Goal: Task Accomplishment & Management: Use online tool/utility

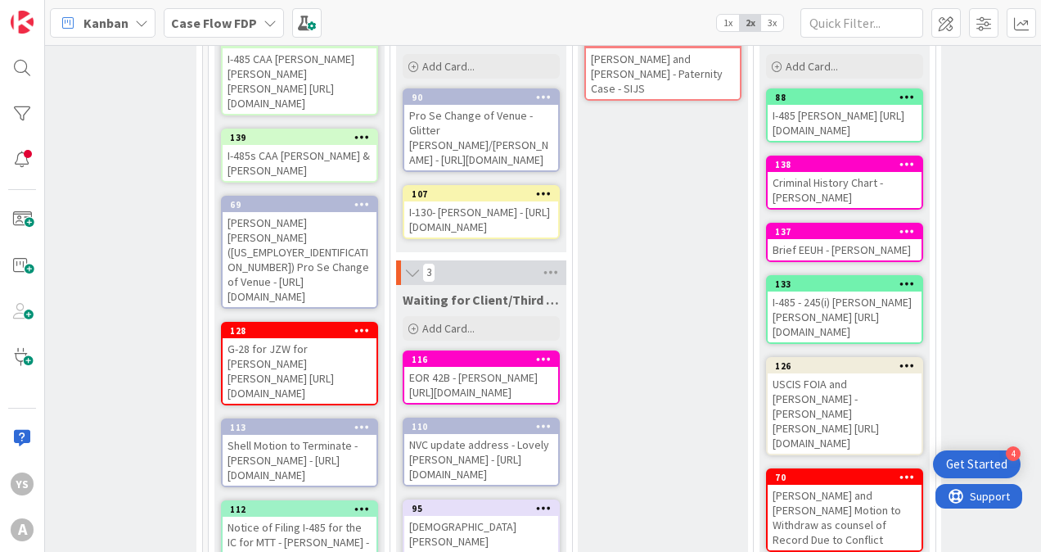
scroll to position [160, 2023]
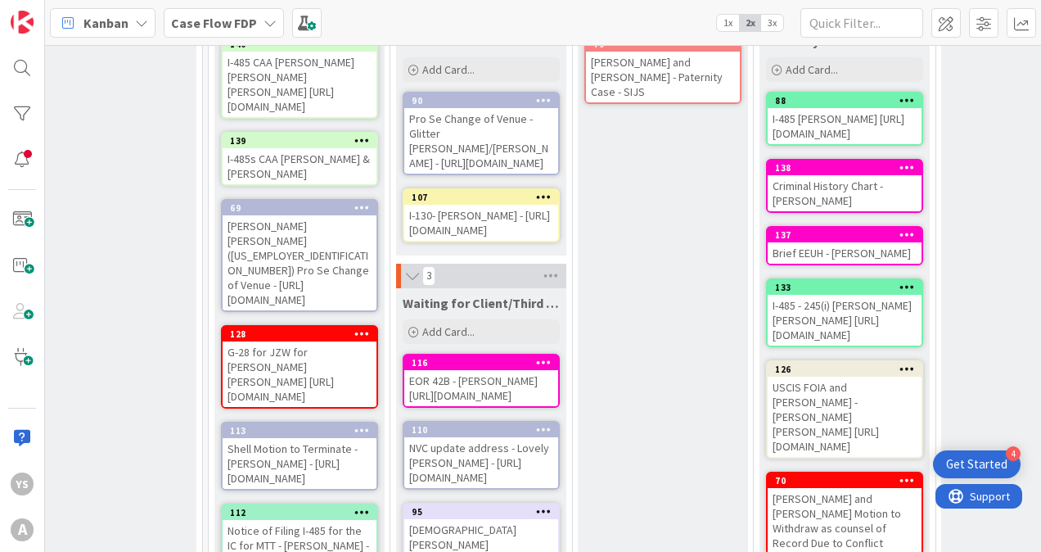
click at [355, 332] on icon at bounding box center [362, 332] width 16 height 11
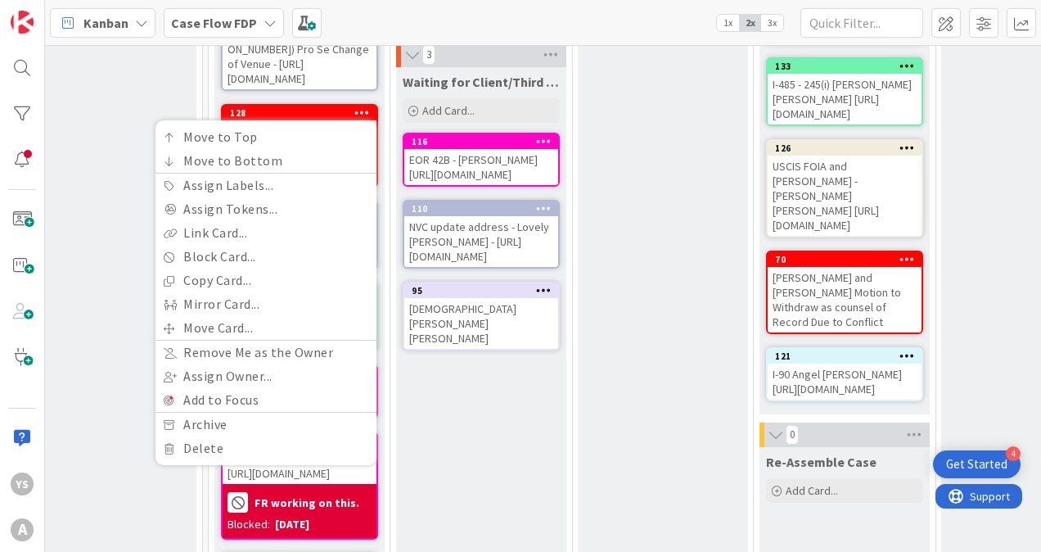
scroll to position [383, 2023]
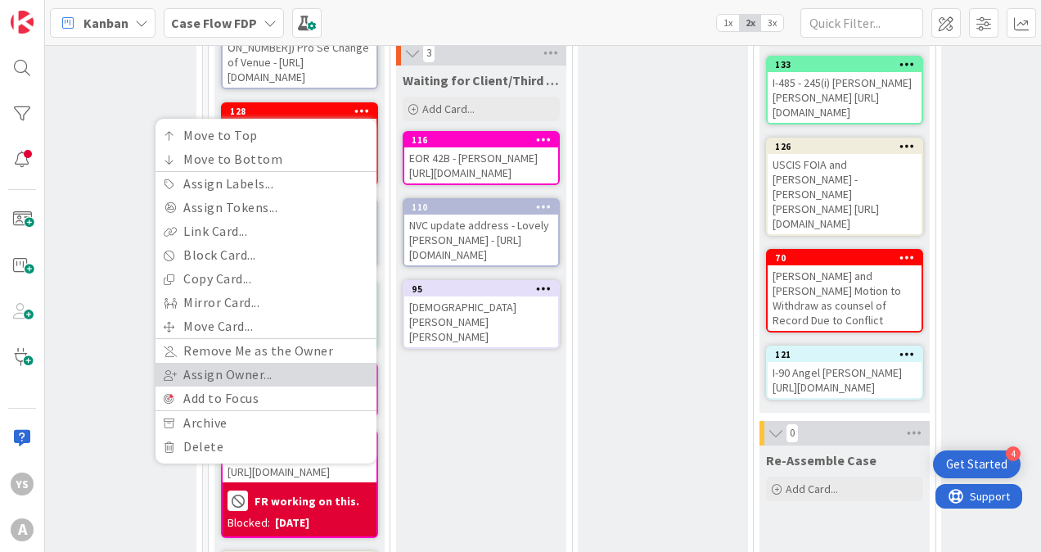
click at [251, 372] on link "Assign Owner..." at bounding box center [266, 375] width 221 height 24
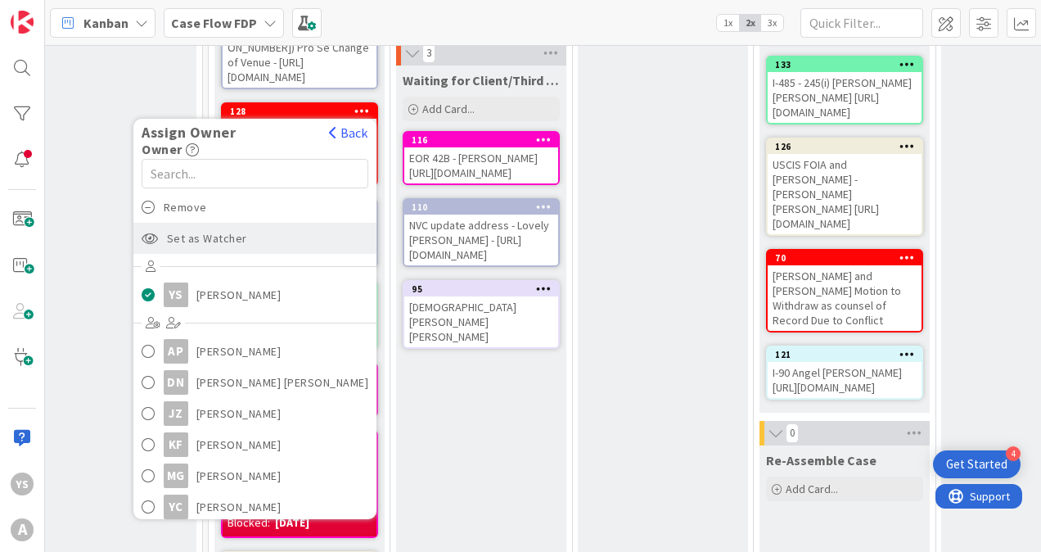
click at [213, 232] on span "Set as Watcher" at bounding box center [207, 238] width 80 height 25
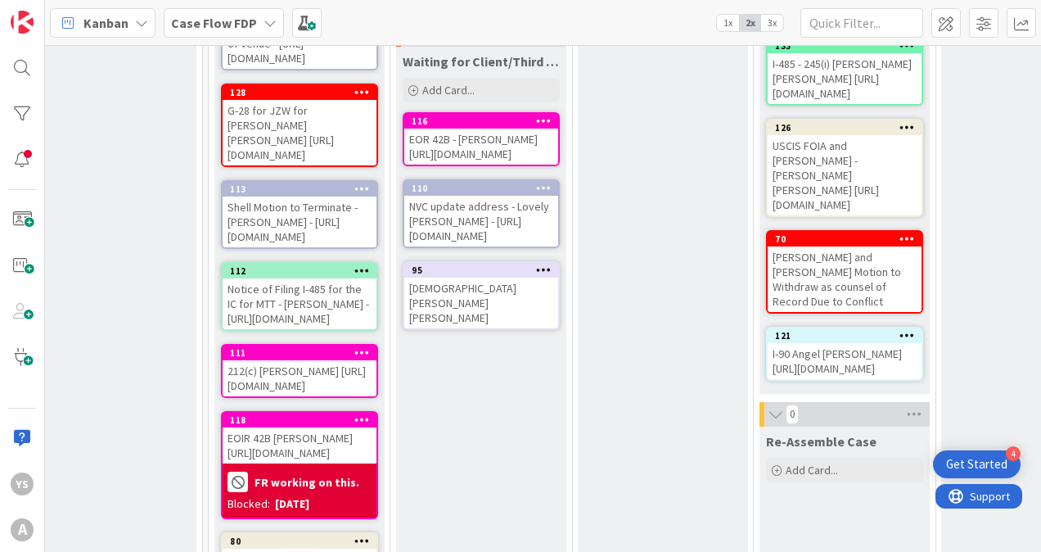
scroll to position [362, 2023]
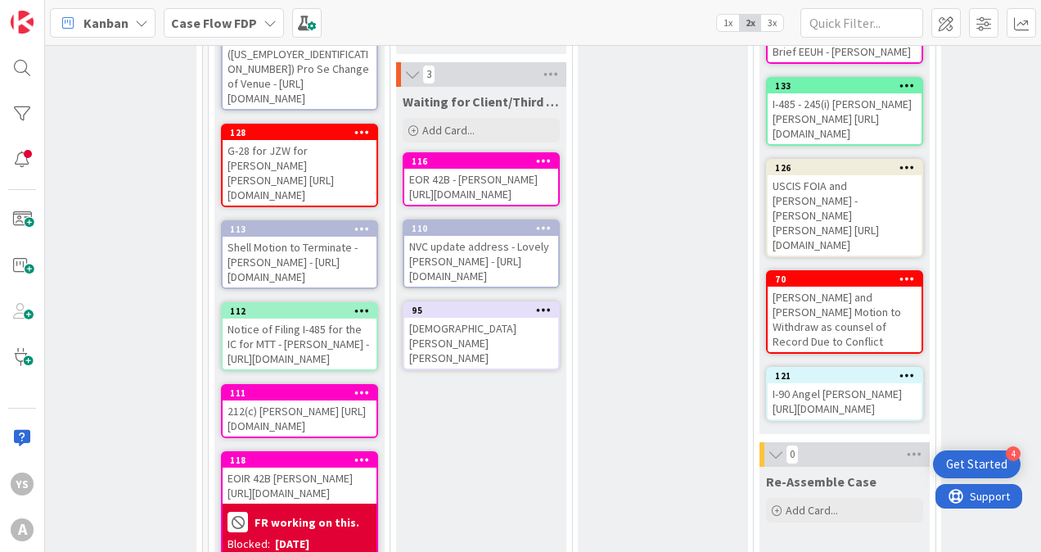
click at [345, 189] on div "G-28 for JZW for [PERSON_NAME] [PERSON_NAME] [URL][DOMAIN_NAME]" at bounding box center [300, 172] width 154 height 65
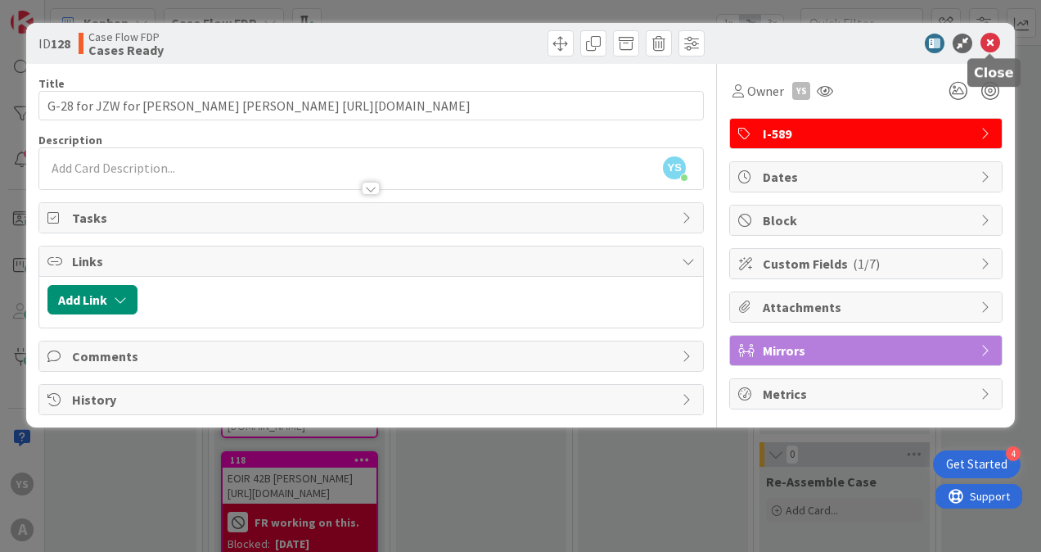
click at [990, 47] on icon at bounding box center [991, 44] width 20 height 20
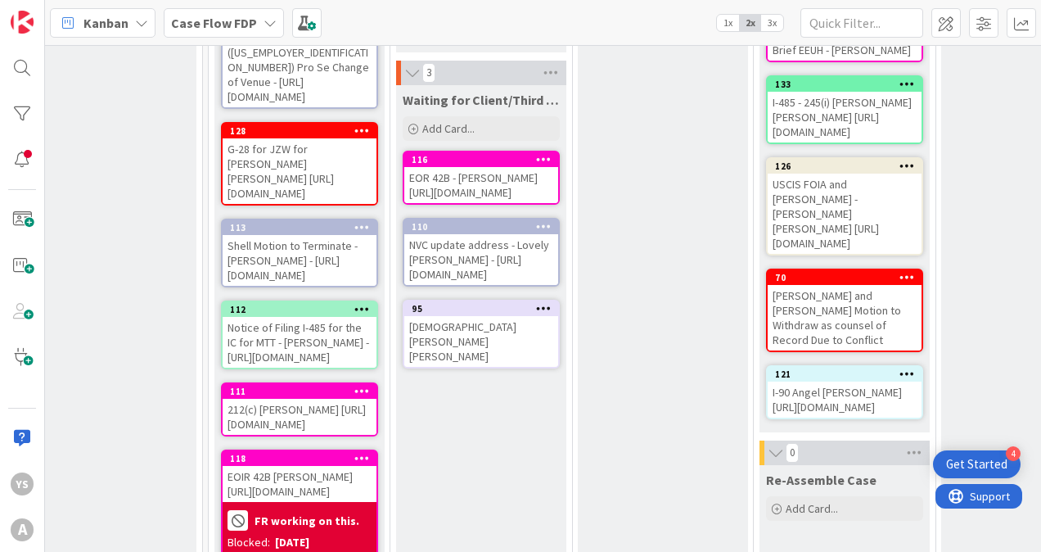
scroll to position [362, 2023]
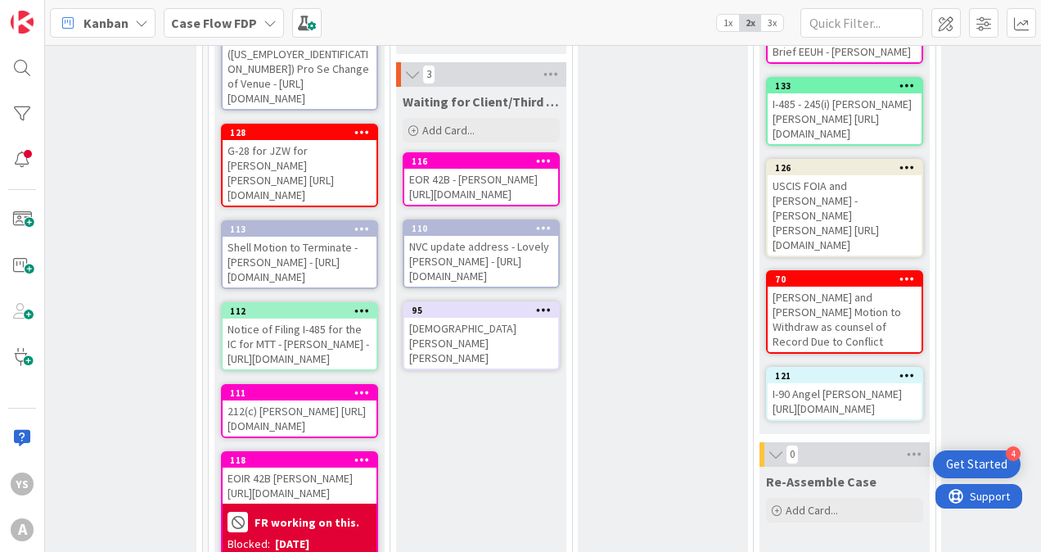
click at [357, 133] on icon at bounding box center [362, 131] width 16 height 11
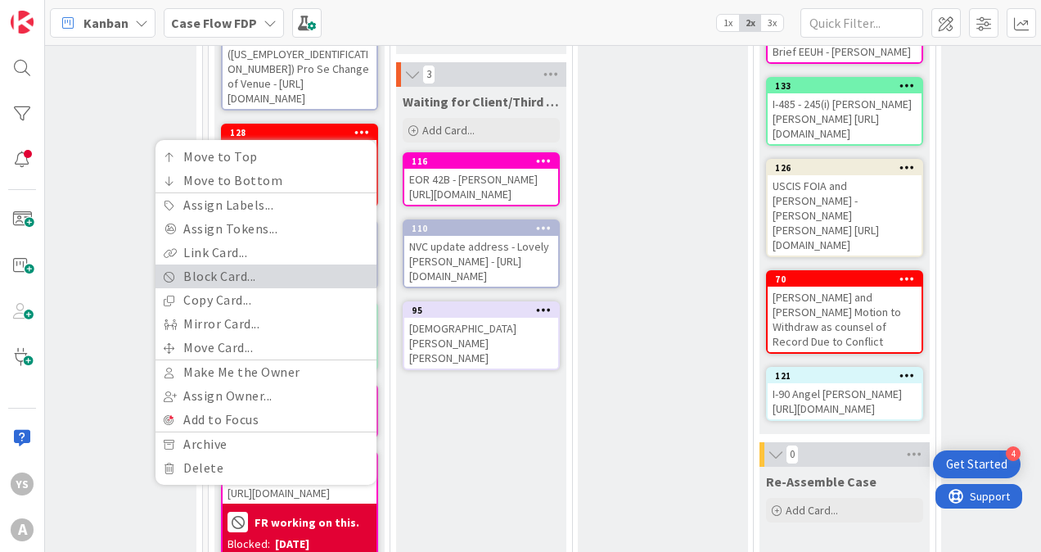
drag, startPoint x: 233, startPoint y: 285, endPoint x: 357, endPoint y: 110, distance: 214.4
click at [233, 285] on link "Block Card..." at bounding box center [266, 276] width 221 height 24
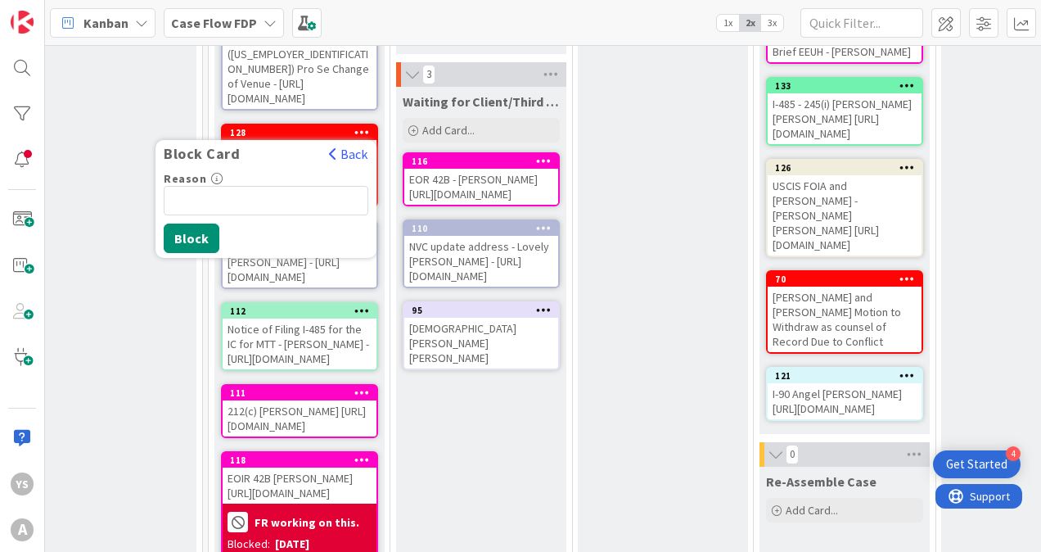
click at [354, 130] on icon at bounding box center [362, 131] width 16 height 11
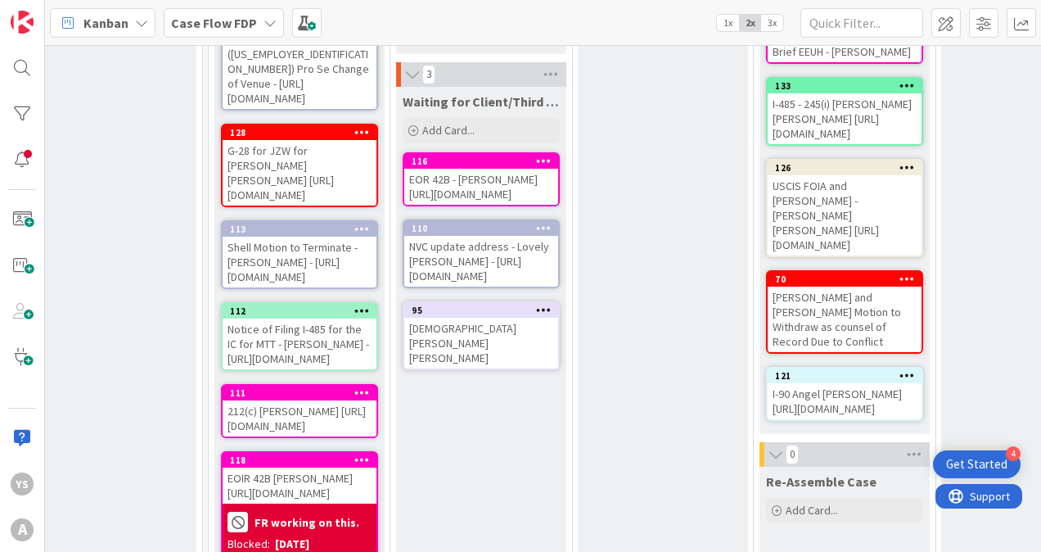
click at [363, 136] on icon at bounding box center [362, 131] width 16 height 11
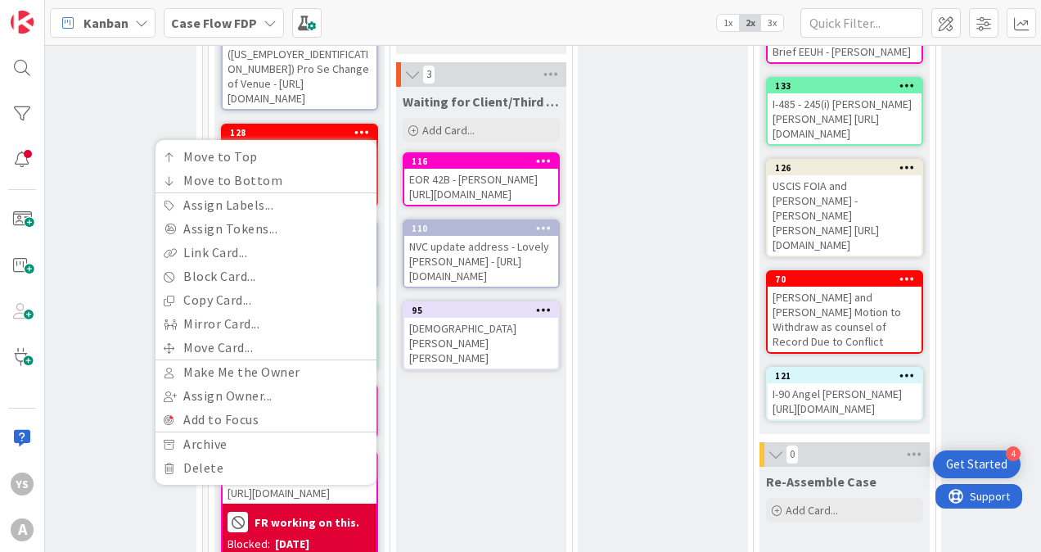
click at [362, 131] on icon at bounding box center [362, 131] width 16 height 11
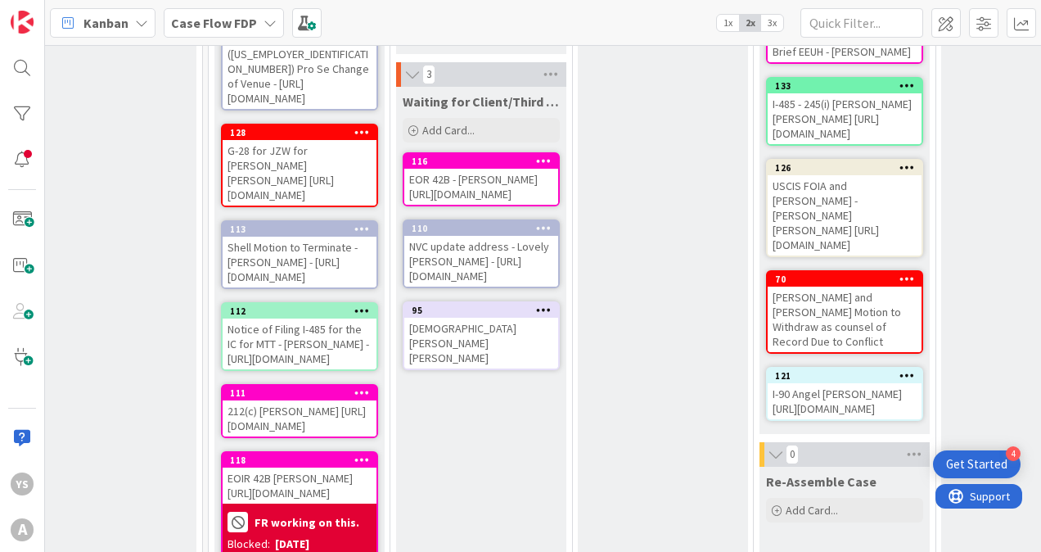
click at [362, 131] on icon at bounding box center [362, 131] width 16 height 11
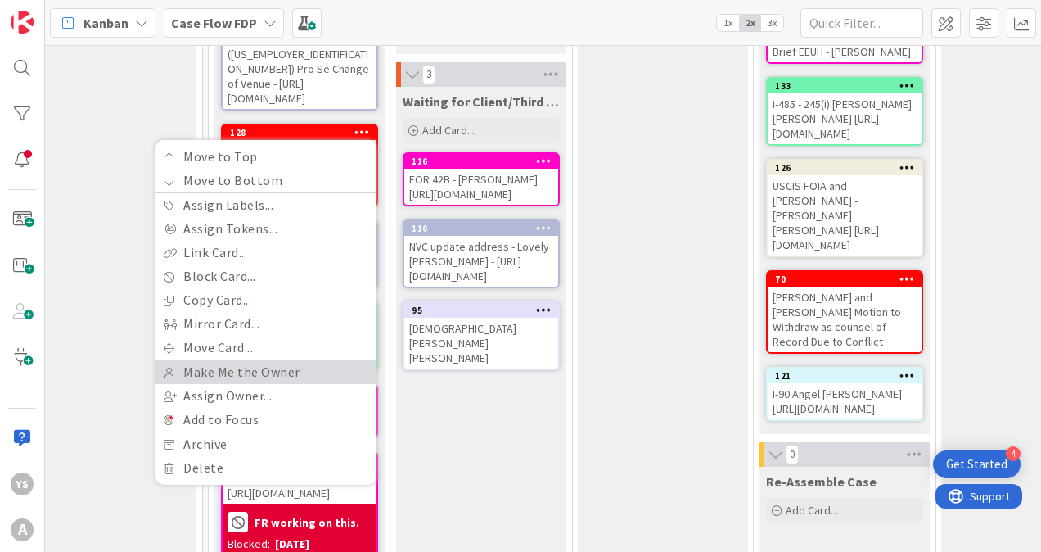
click at [245, 372] on link "Make Me the Owner" at bounding box center [266, 372] width 221 height 24
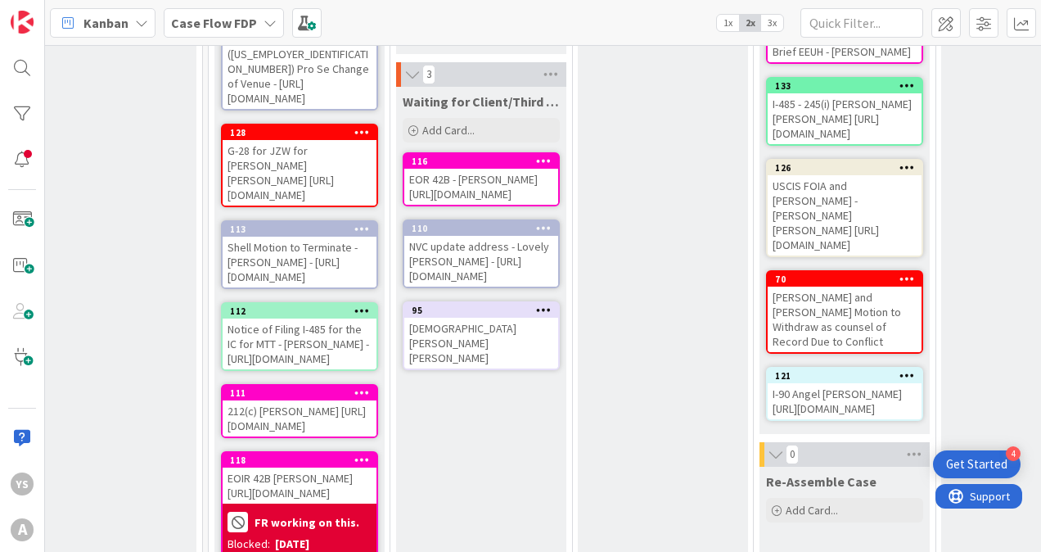
click at [357, 138] on icon at bounding box center [362, 131] width 16 height 11
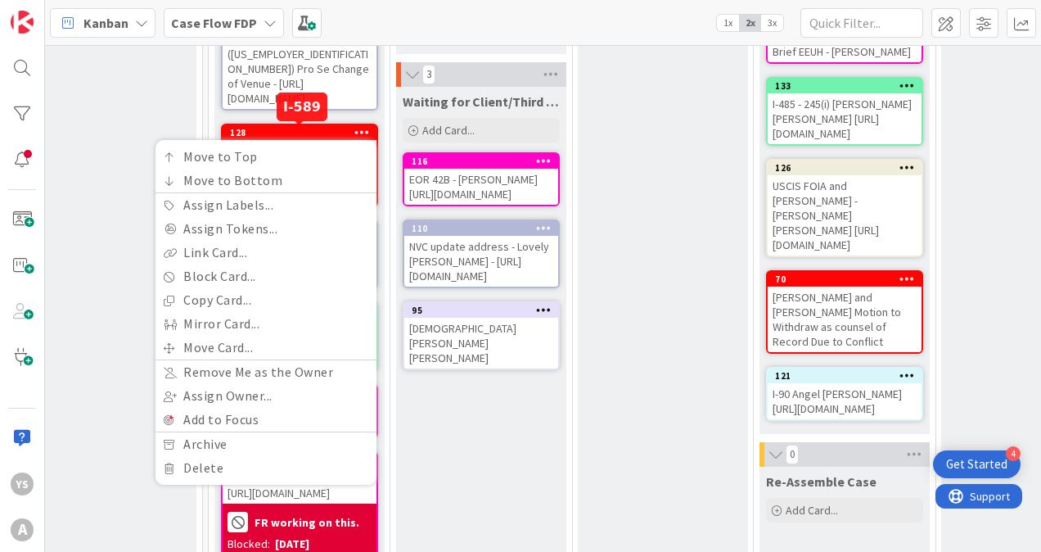
click at [304, 129] on div "128" at bounding box center [303, 132] width 147 height 11
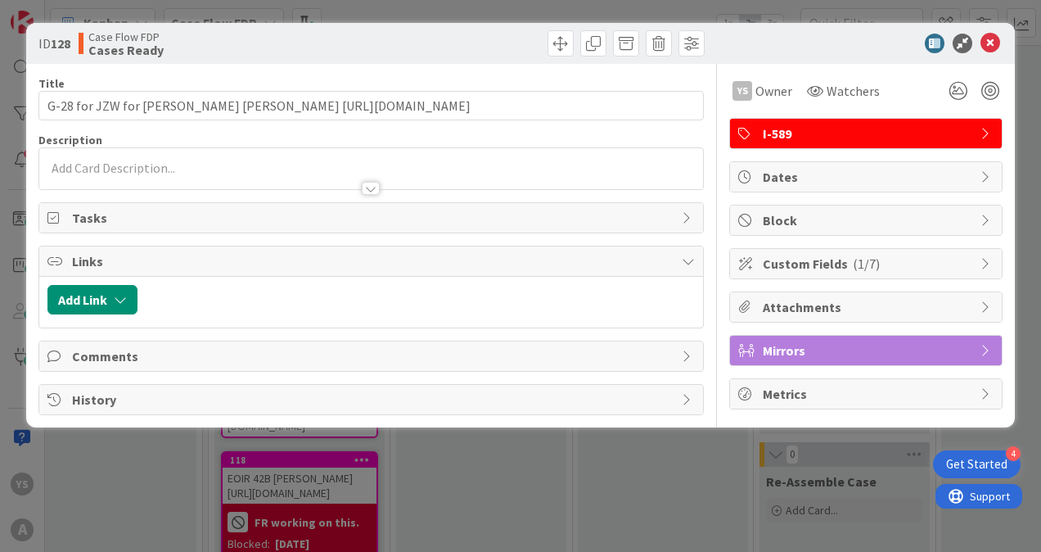
click at [806, 219] on span "Block" at bounding box center [868, 220] width 210 height 20
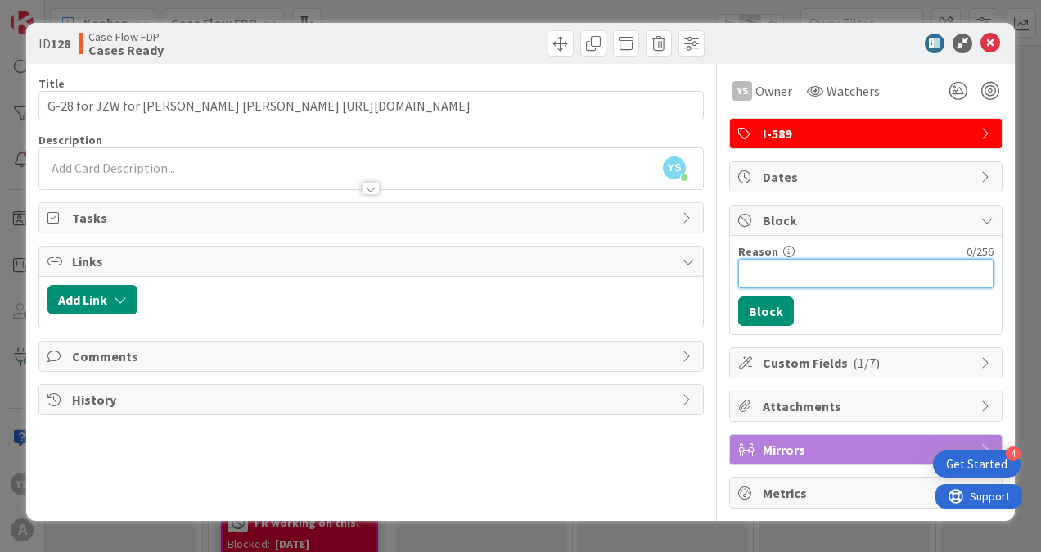
click at [783, 272] on input "Reason" at bounding box center [865, 273] width 255 height 29
type input "YS Working on Case"
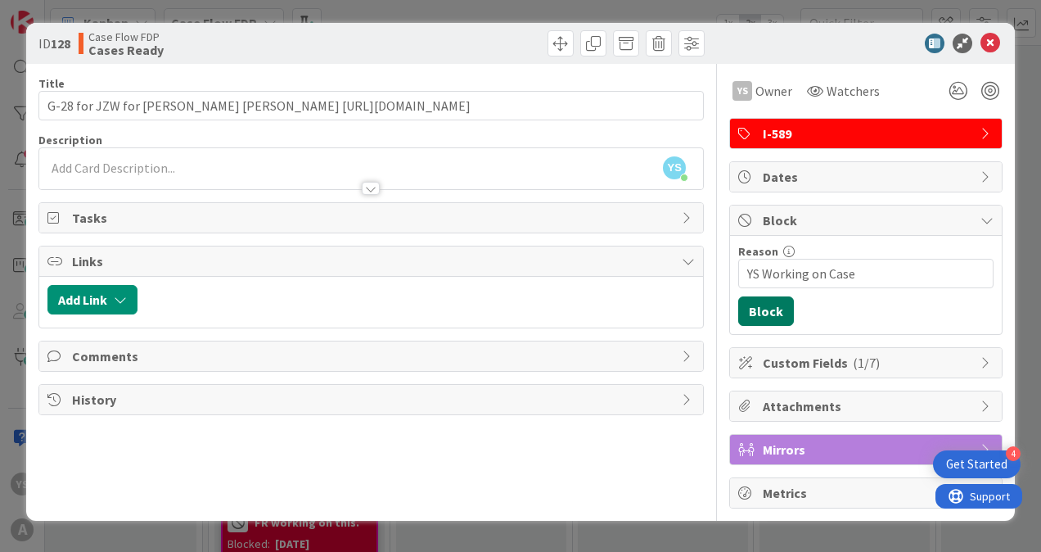
click at [768, 314] on button "Block" at bounding box center [766, 310] width 56 height 29
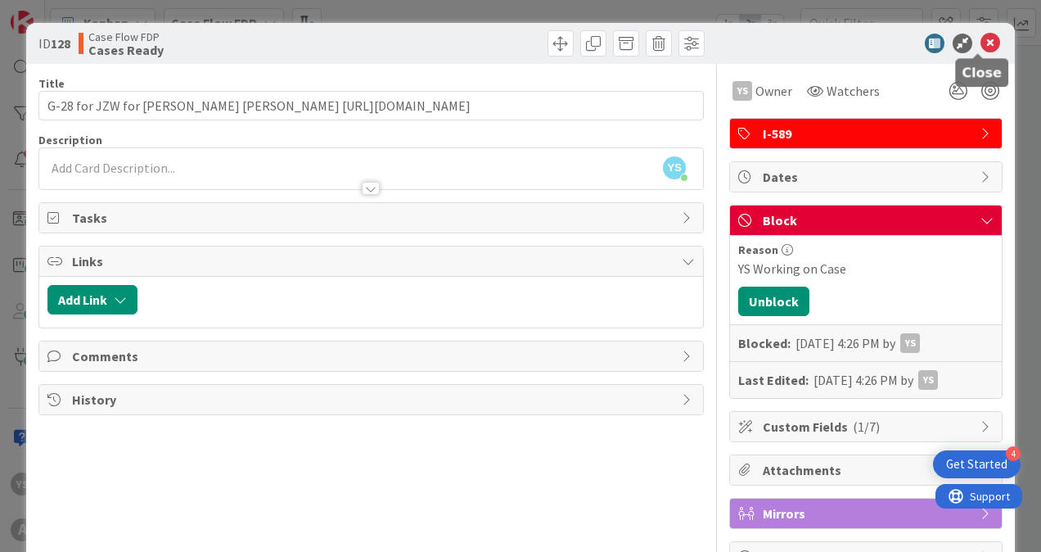
click at [981, 47] on icon at bounding box center [991, 44] width 20 height 20
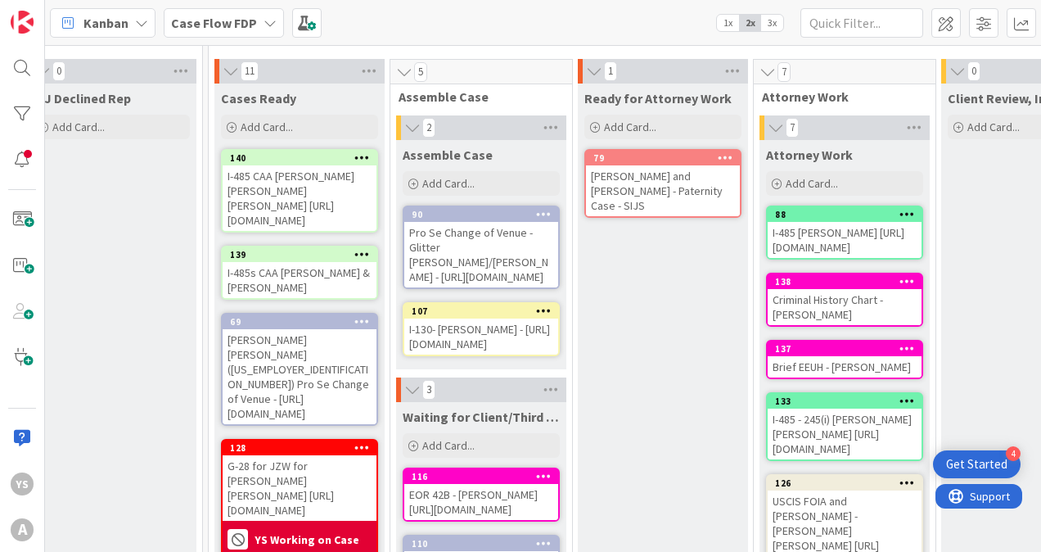
scroll to position [23, 2023]
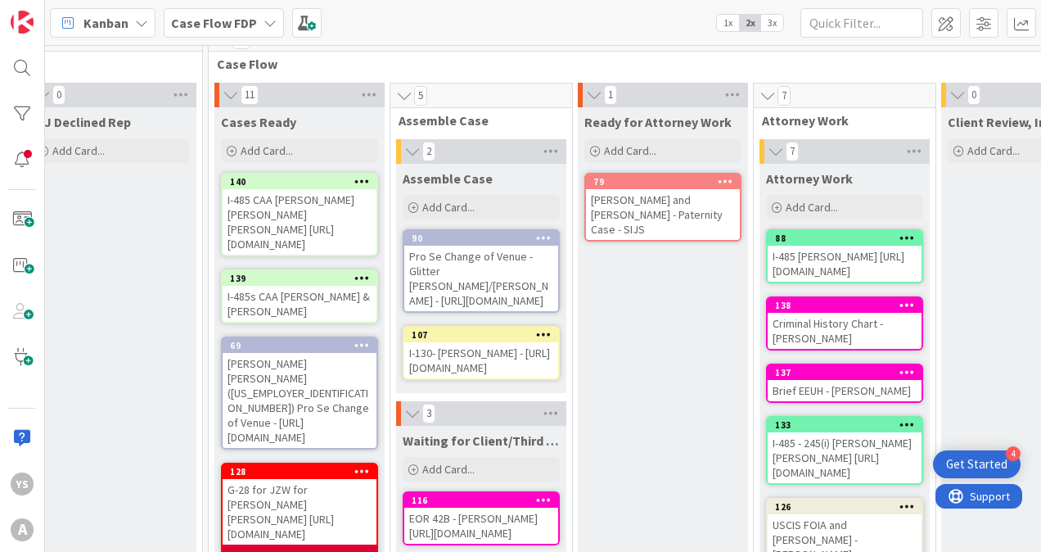
click at [291, 203] on div "I-485 CAA [PERSON_NAME] [PERSON_NAME] [PERSON_NAME] [URL][DOMAIN_NAME]" at bounding box center [300, 221] width 154 height 65
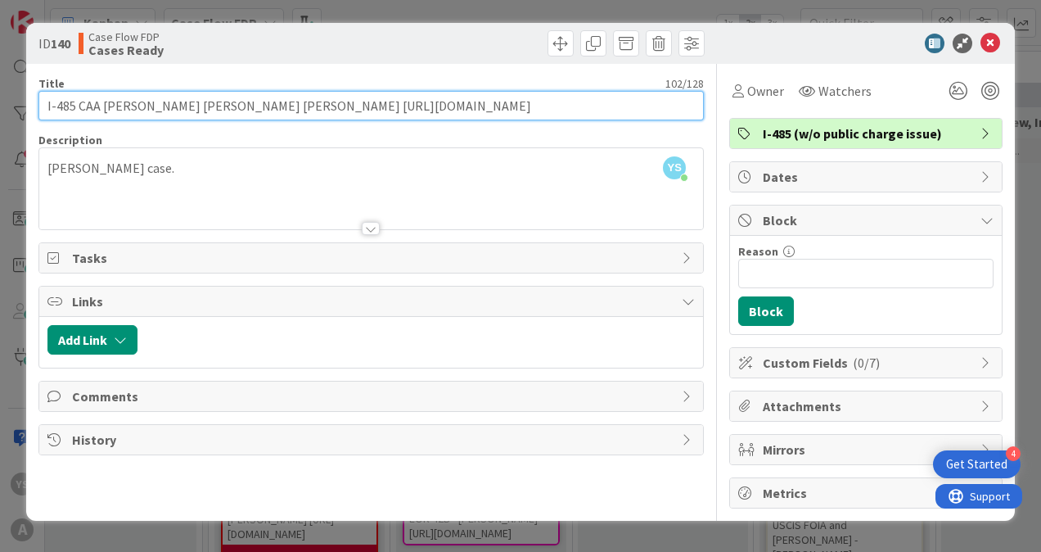
drag, startPoint x: 259, startPoint y: 107, endPoint x: 647, endPoint y: 105, distance: 387.2
click at [647, 105] on input "I-485 CAA [PERSON_NAME] [PERSON_NAME] [PERSON_NAME] [URL][DOMAIN_NAME]" at bounding box center [370, 105] width 665 height 29
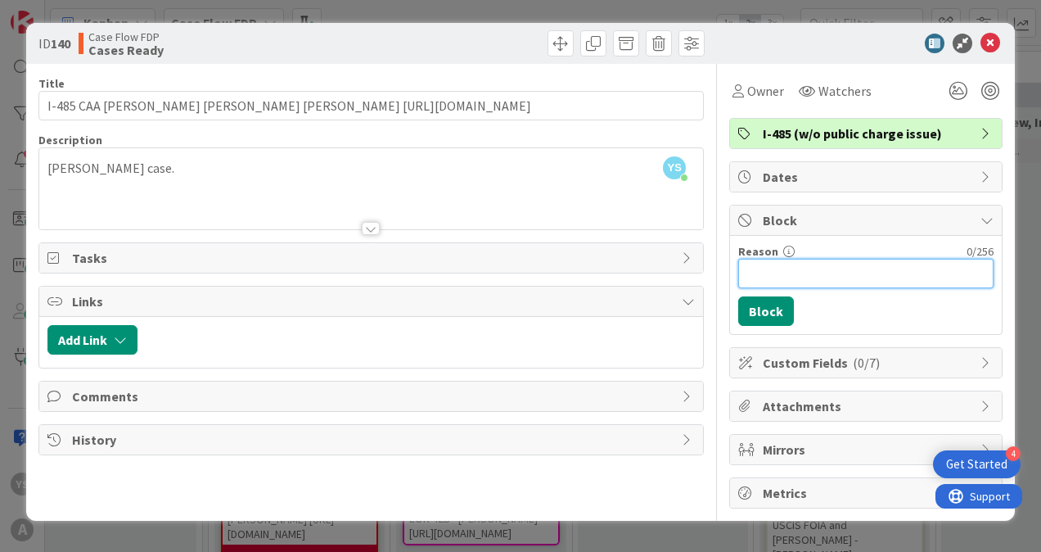
click at [774, 280] on input "Reason" at bounding box center [865, 273] width 255 height 29
type input "YS working on case"
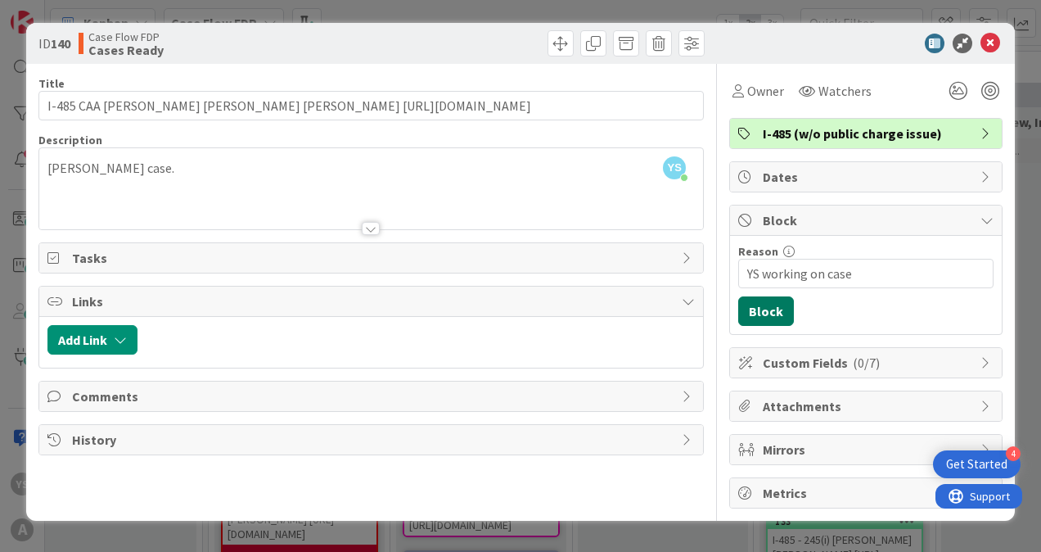
drag, startPoint x: 765, startPoint y: 312, endPoint x: 756, endPoint y: 306, distance: 10.0
click at [756, 306] on button "Block" at bounding box center [766, 310] width 56 height 29
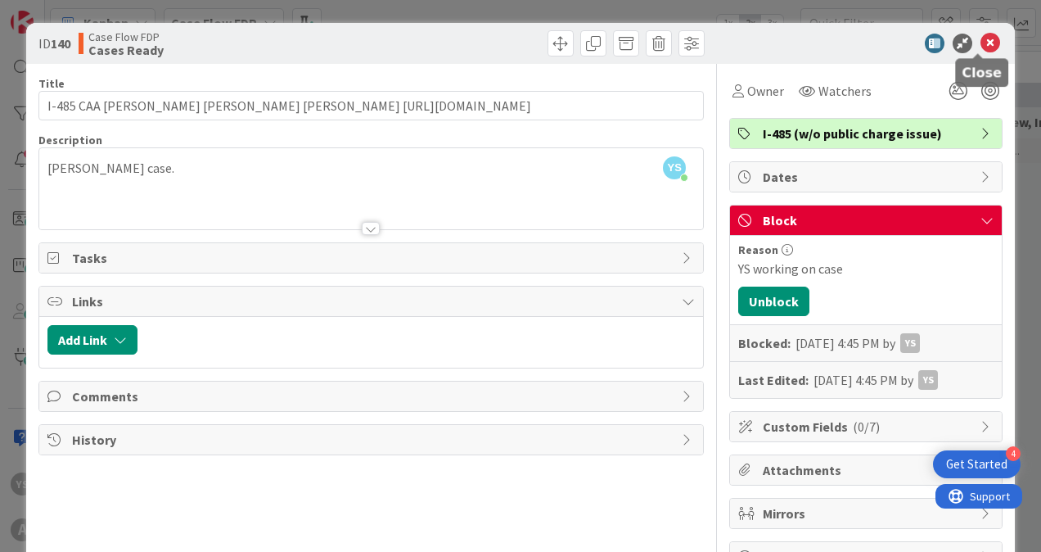
click at [981, 44] on icon at bounding box center [991, 44] width 20 height 20
